Goal: Information Seeking & Learning: Learn about a topic

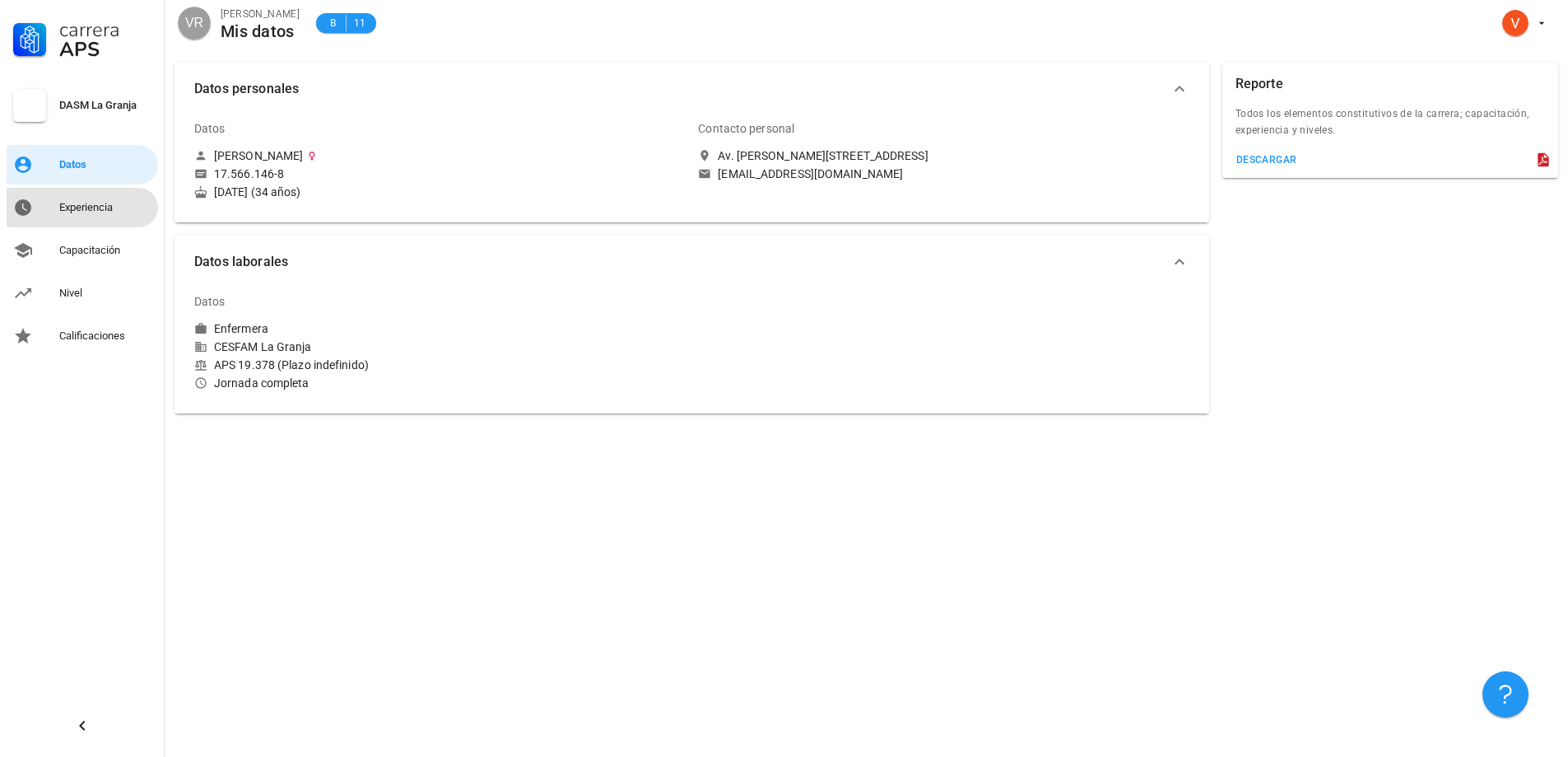
click at [98, 203] on div "Experiencia" at bounding box center [105, 207] width 92 height 13
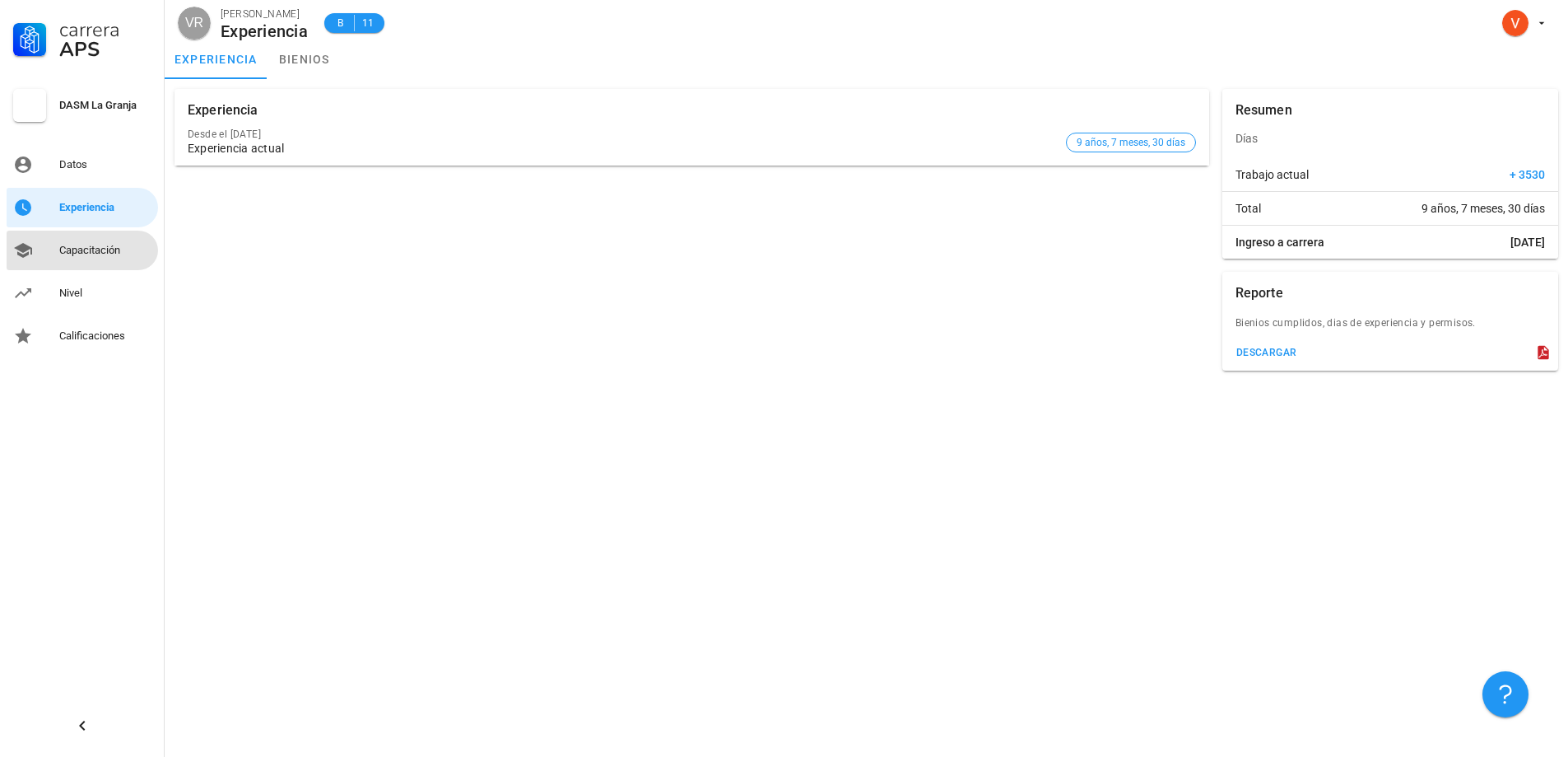
click at [67, 251] on div "Capacitación" at bounding box center [105, 250] width 92 height 13
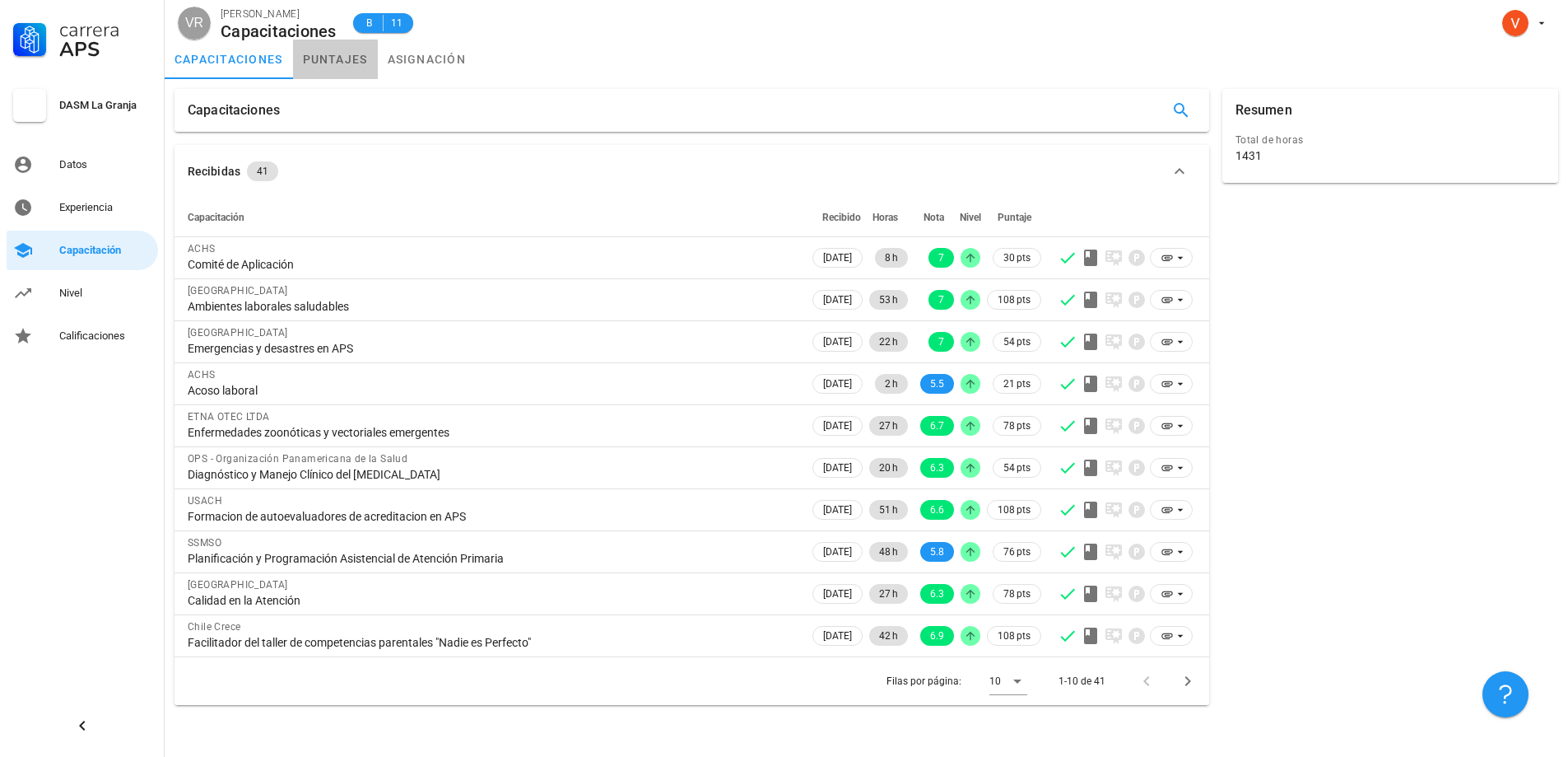
click at [344, 65] on link "puntajes" at bounding box center [335, 60] width 85 height 40
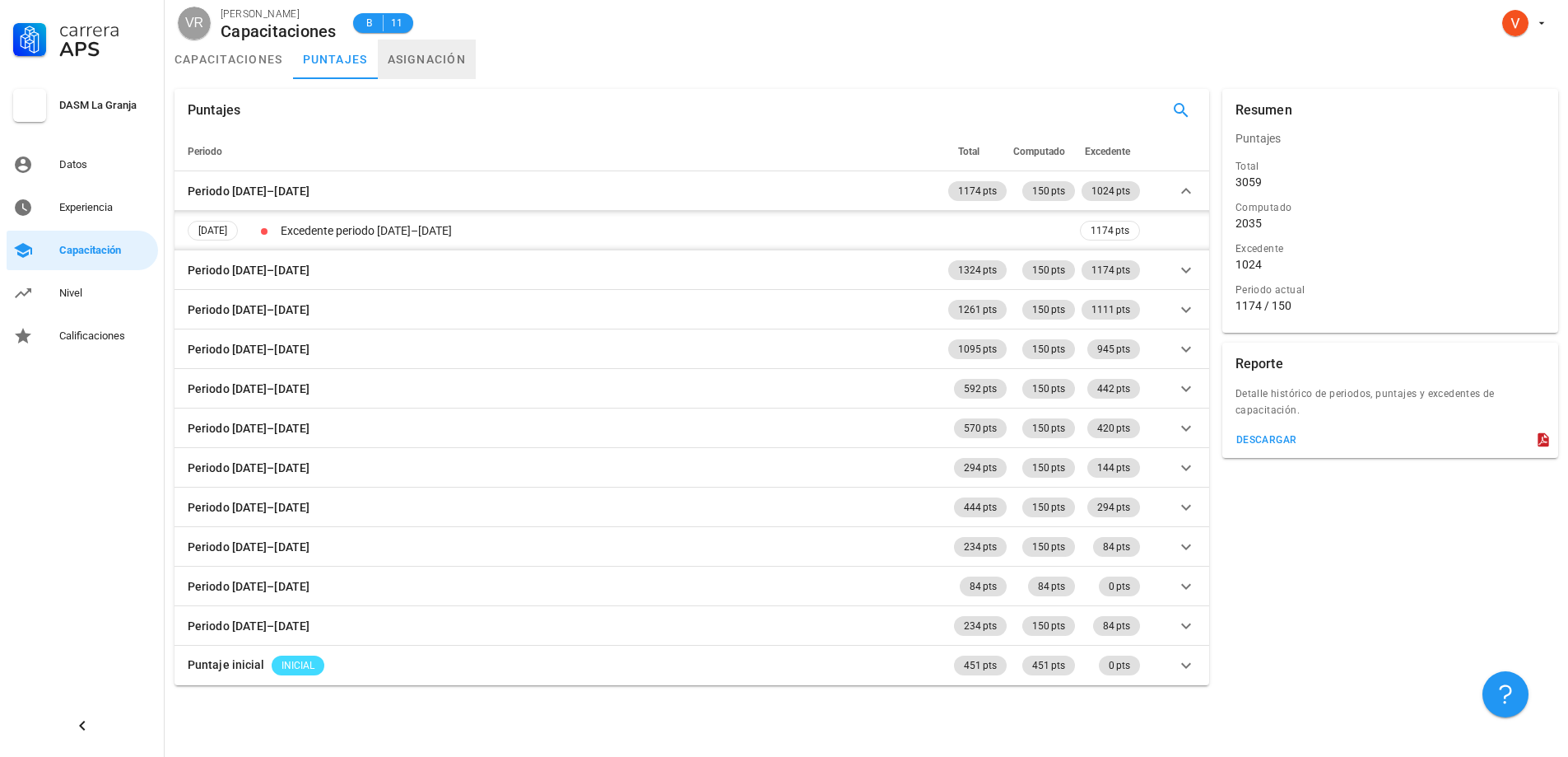
click at [431, 58] on link "asignación" at bounding box center [427, 60] width 99 height 40
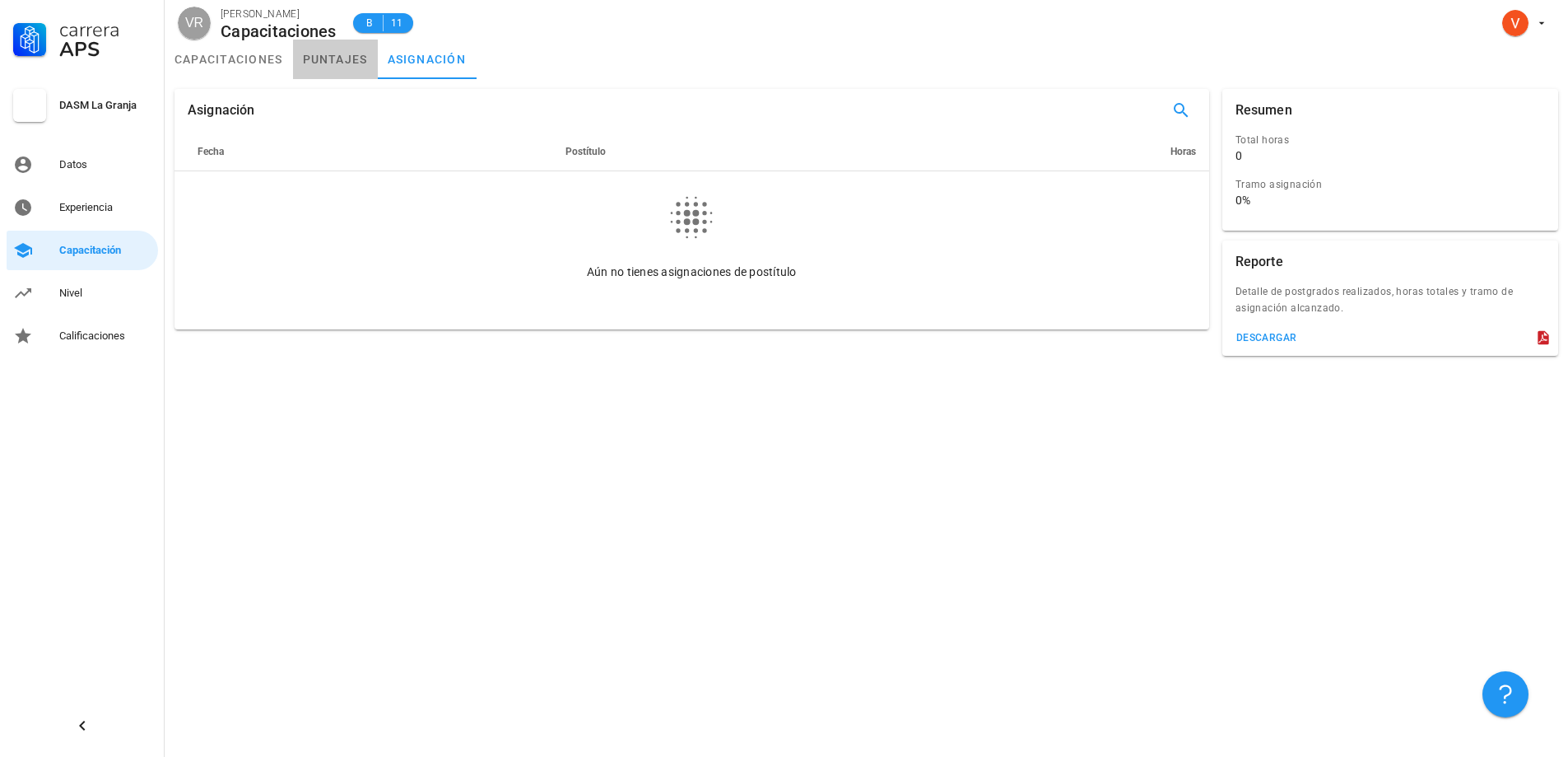
click at [309, 72] on link "puntajes" at bounding box center [335, 60] width 85 height 40
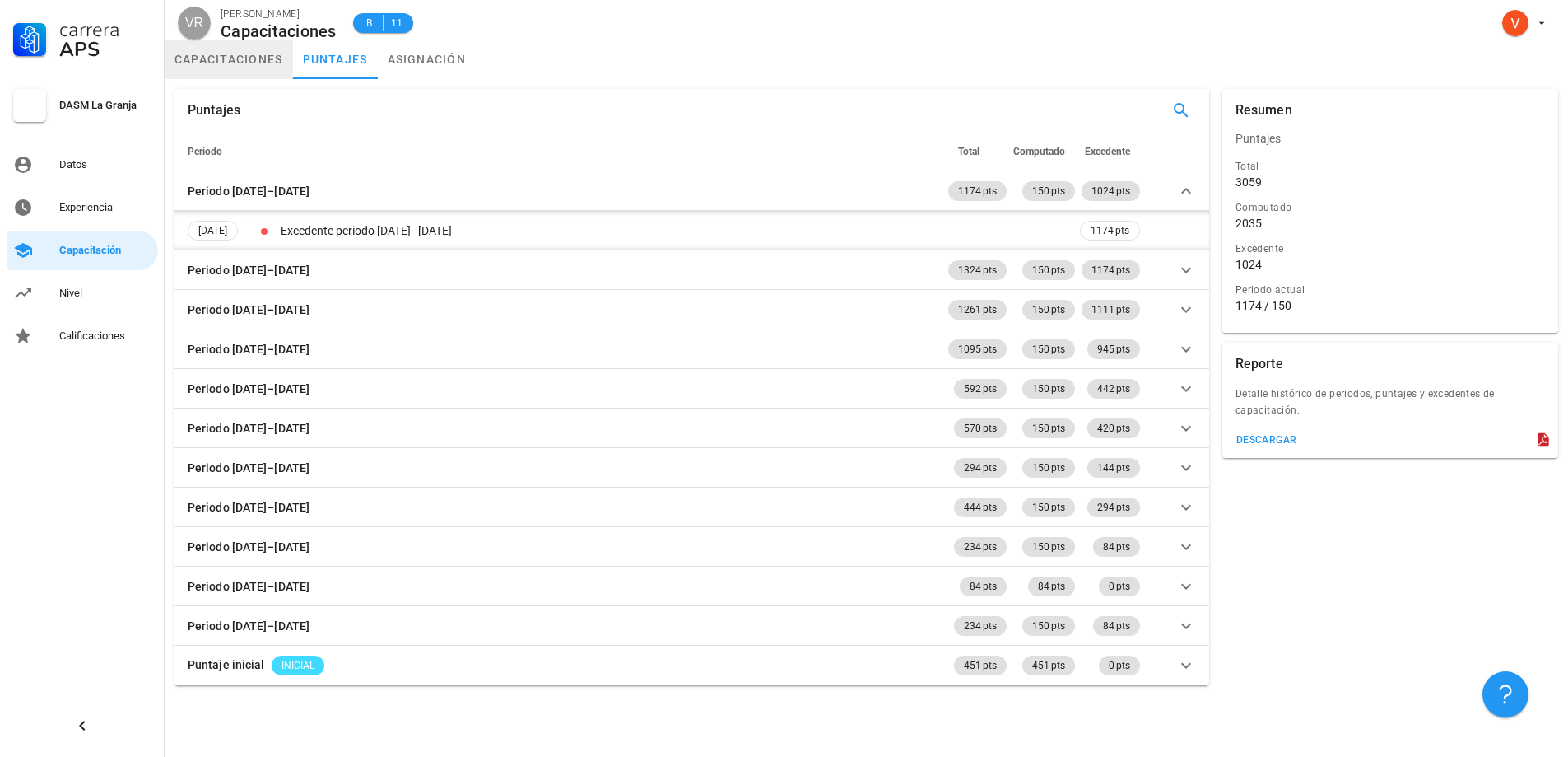
click at [240, 58] on link "capacitaciones" at bounding box center [229, 60] width 128 height 40
